Goal: Task Accomplishment & Management: Use online tool/utility

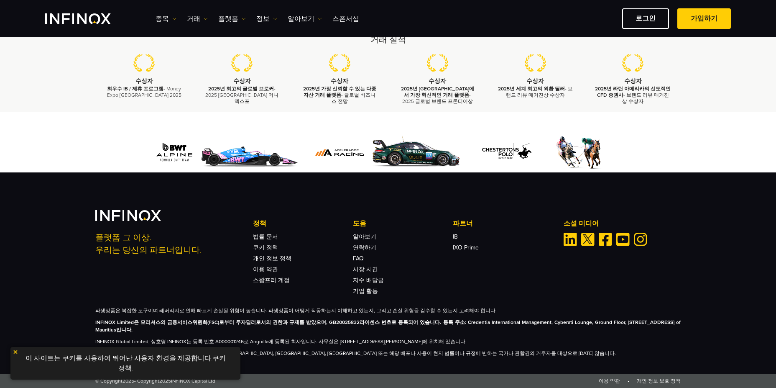
scroll to position [315, 0]
click at [639, 21] on link "로그인" at bounding box center [645, 18] width 47 height 20
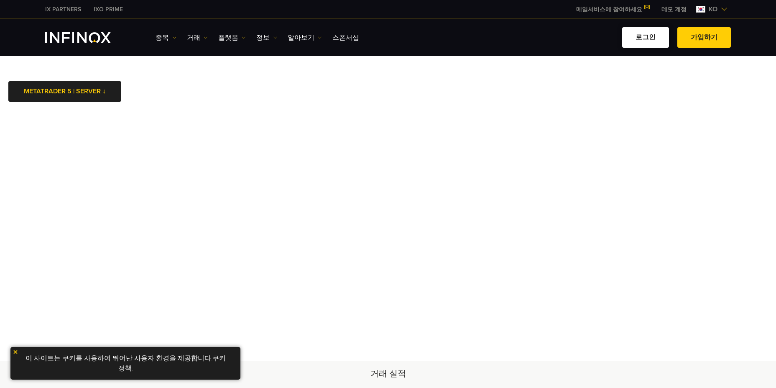
click at [639, 40] on link "로그인" at bounding box center [645, 37] width 47 height 20
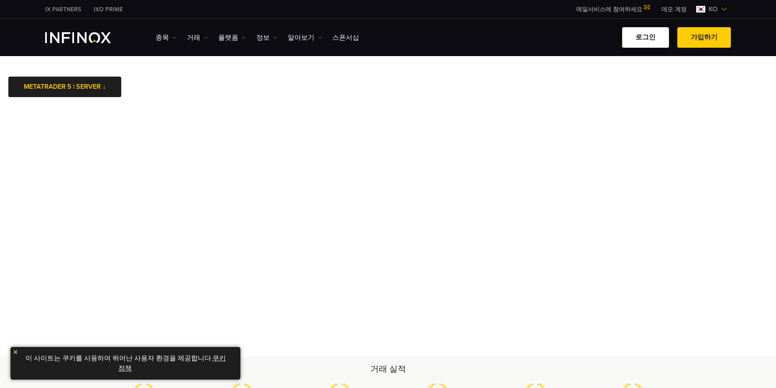
click at [642, 37] on link "로그인" at bounding box center [645, 37] width 47 height 20
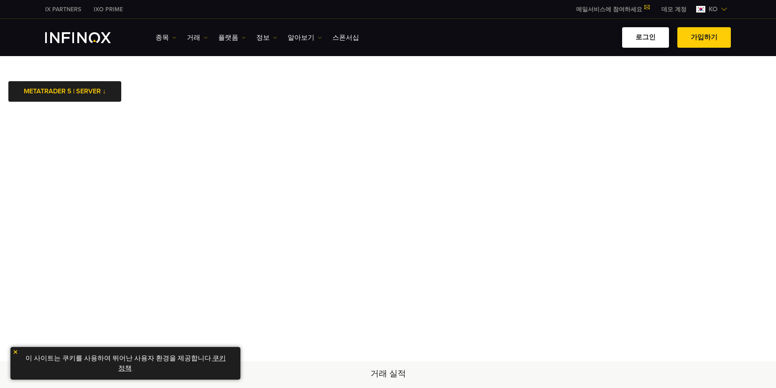
click at [659, 31] on link "로그인" at bounding box center [645, 37] width 47 height 20
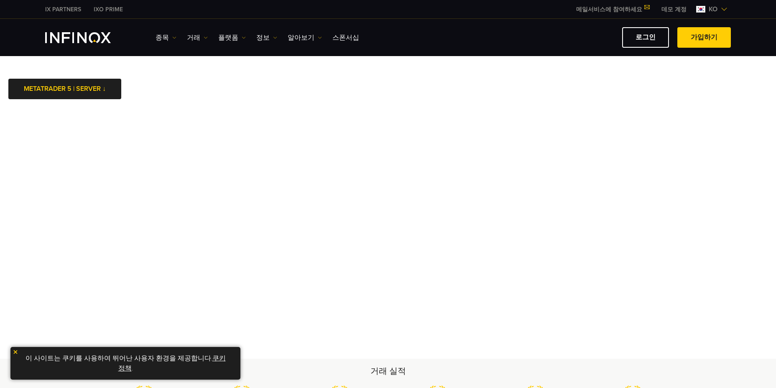
click at [17, 350] on img at bounding box center [16, 352] width 6 height 6
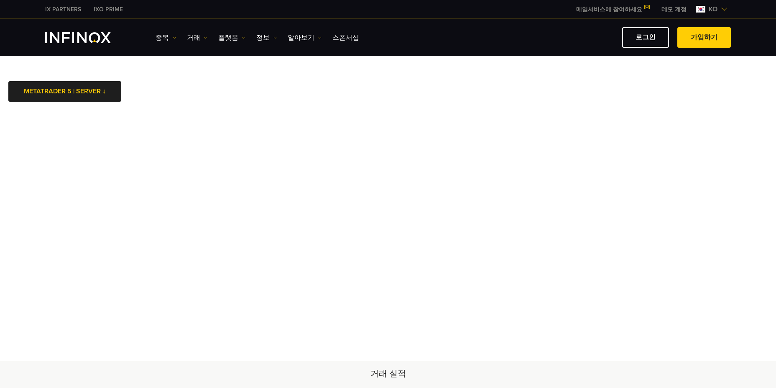
click at [678, 8] on link "데모 계정" at bounding box center [674, 9] width 38 height 9
click at [653, 39] on link "로그인" at bounding box center [645, 37] width 47 height 20
click at [723, 8] on img at bounding box center [724, 9] width 7 height 7
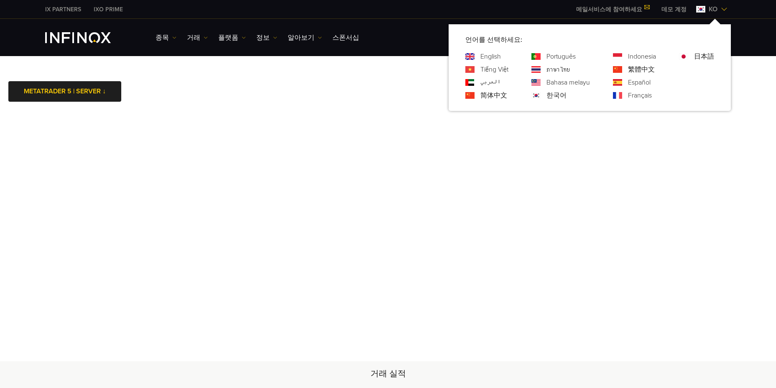
click at [723, 8] on img at bounding box center [724, 9] width 7 height 7
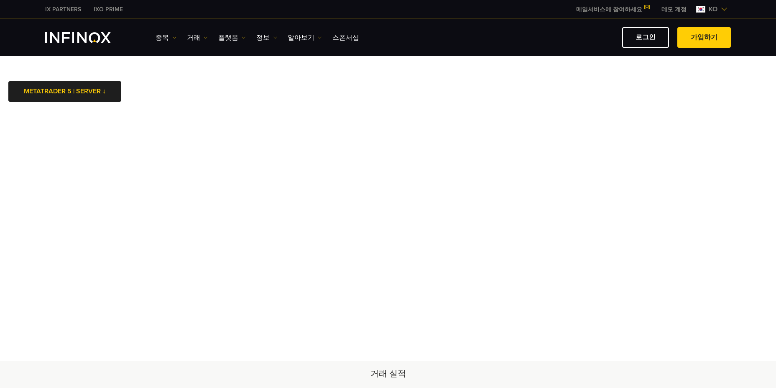
click at [681, 9] on link "데모 계정" at bounding box center [674, 9] width 38 height 9
